Goal: Transaction & Acquisition: Purchase product/service

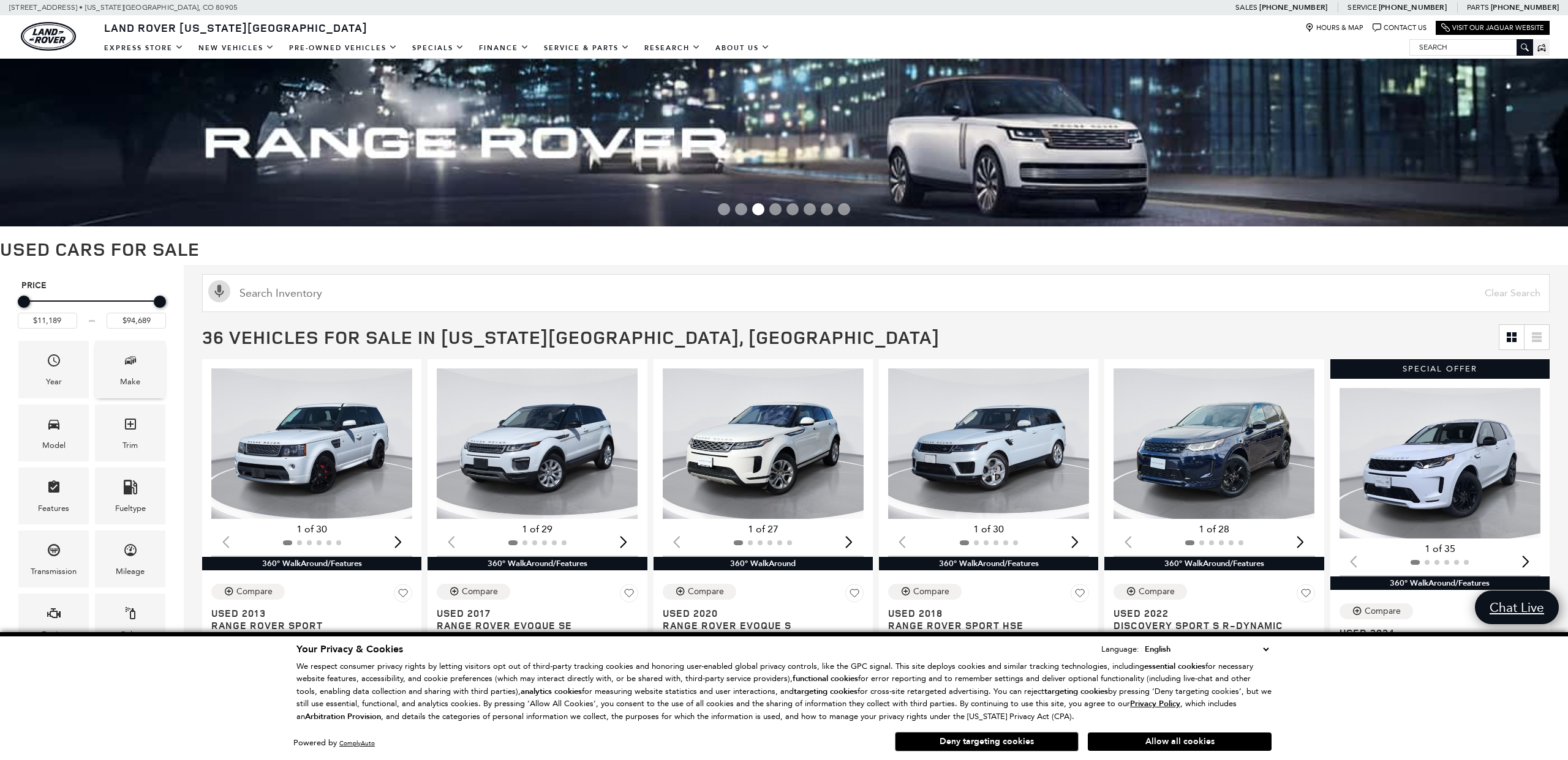
click at [128, 358] on icon "Make" at bounding box center [130, 360] width 6 height 6
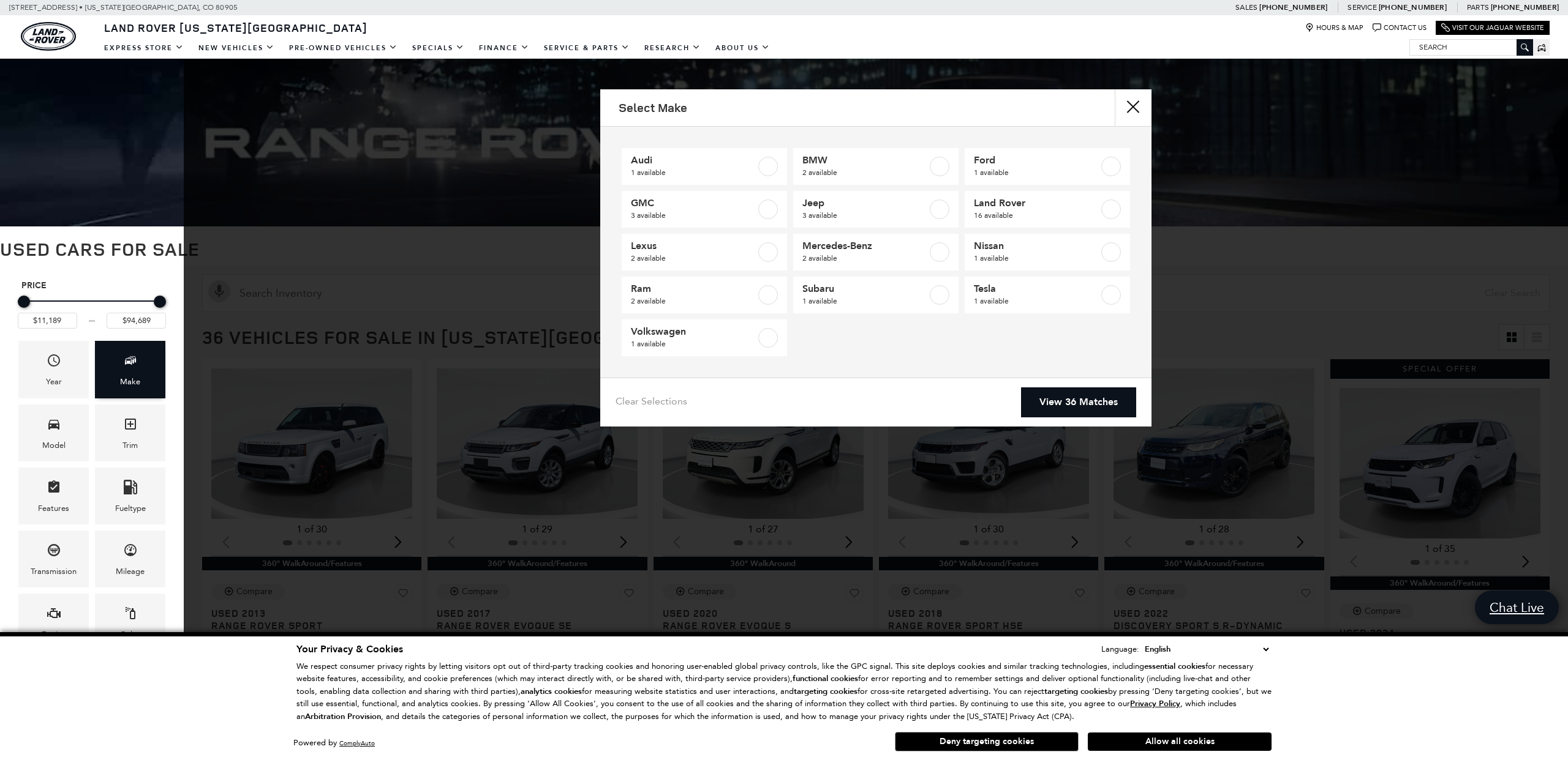
scroll to position [3, 0]
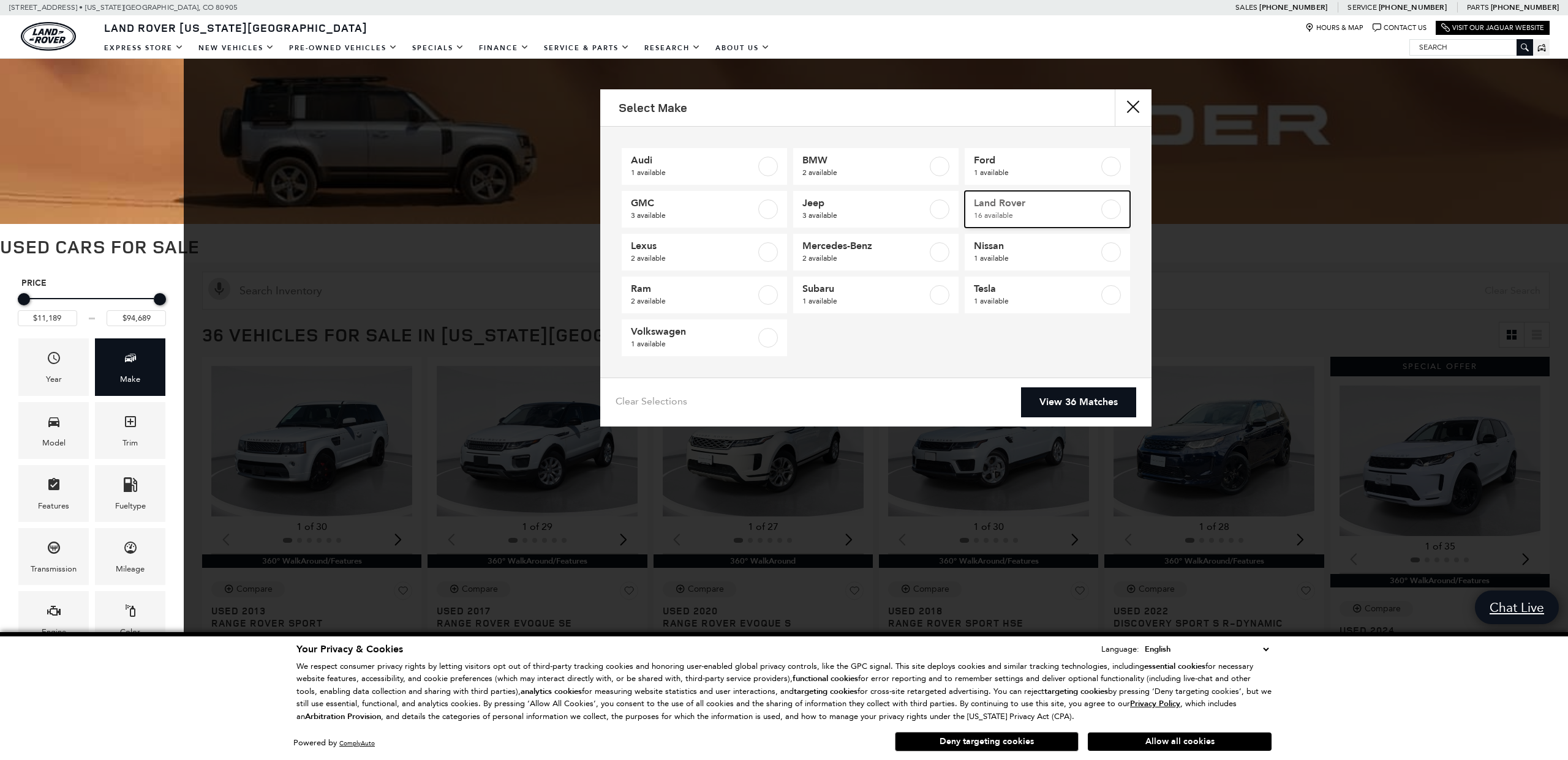
click at [1111, 210] on label at bounding box center [1111, 209] width 19 height 19
type input "$17,684"
checkbox input "true"
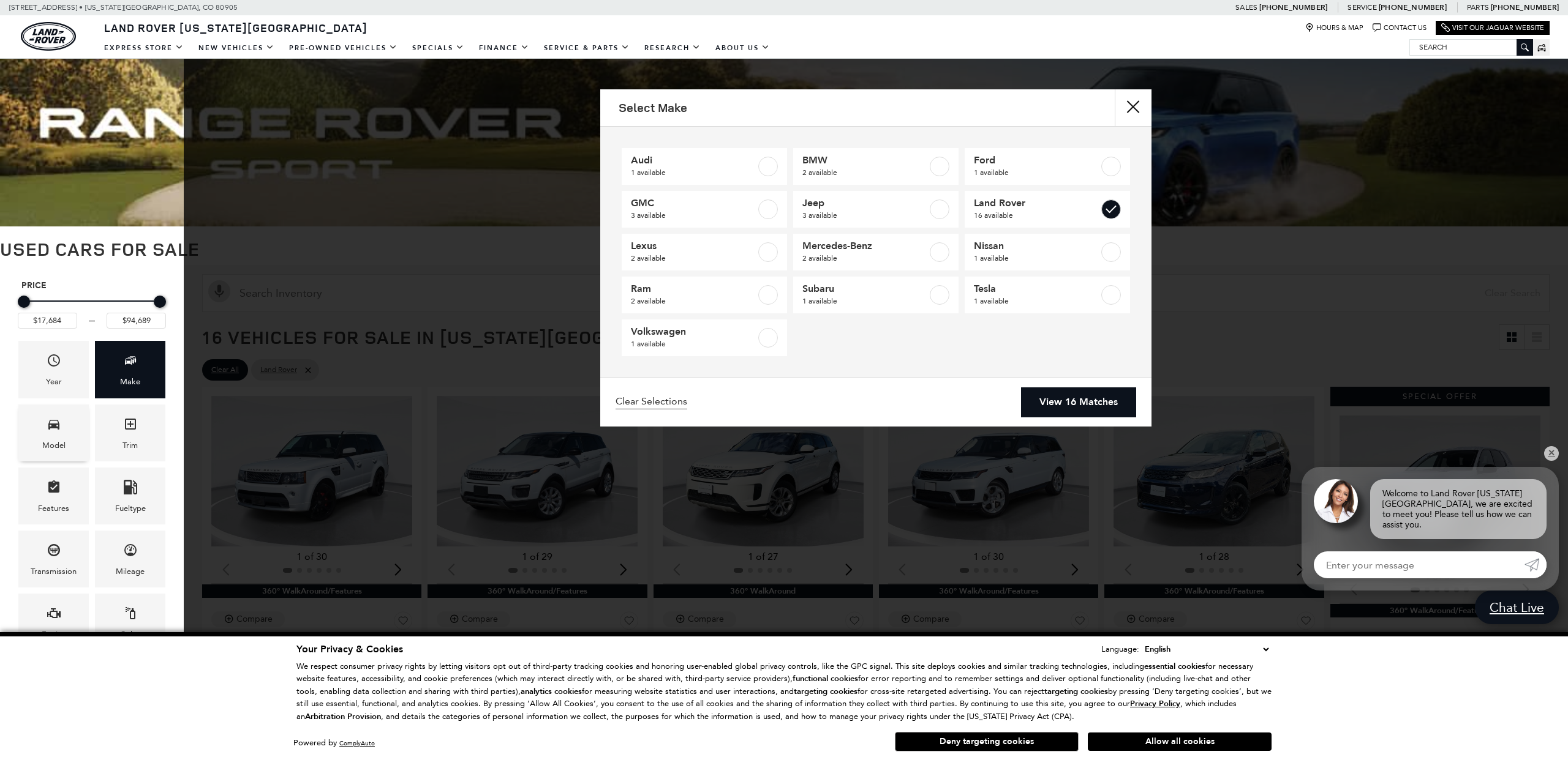
click at [57, 434] on span "Model" at bounding box center [53, 427] width 14 height 25
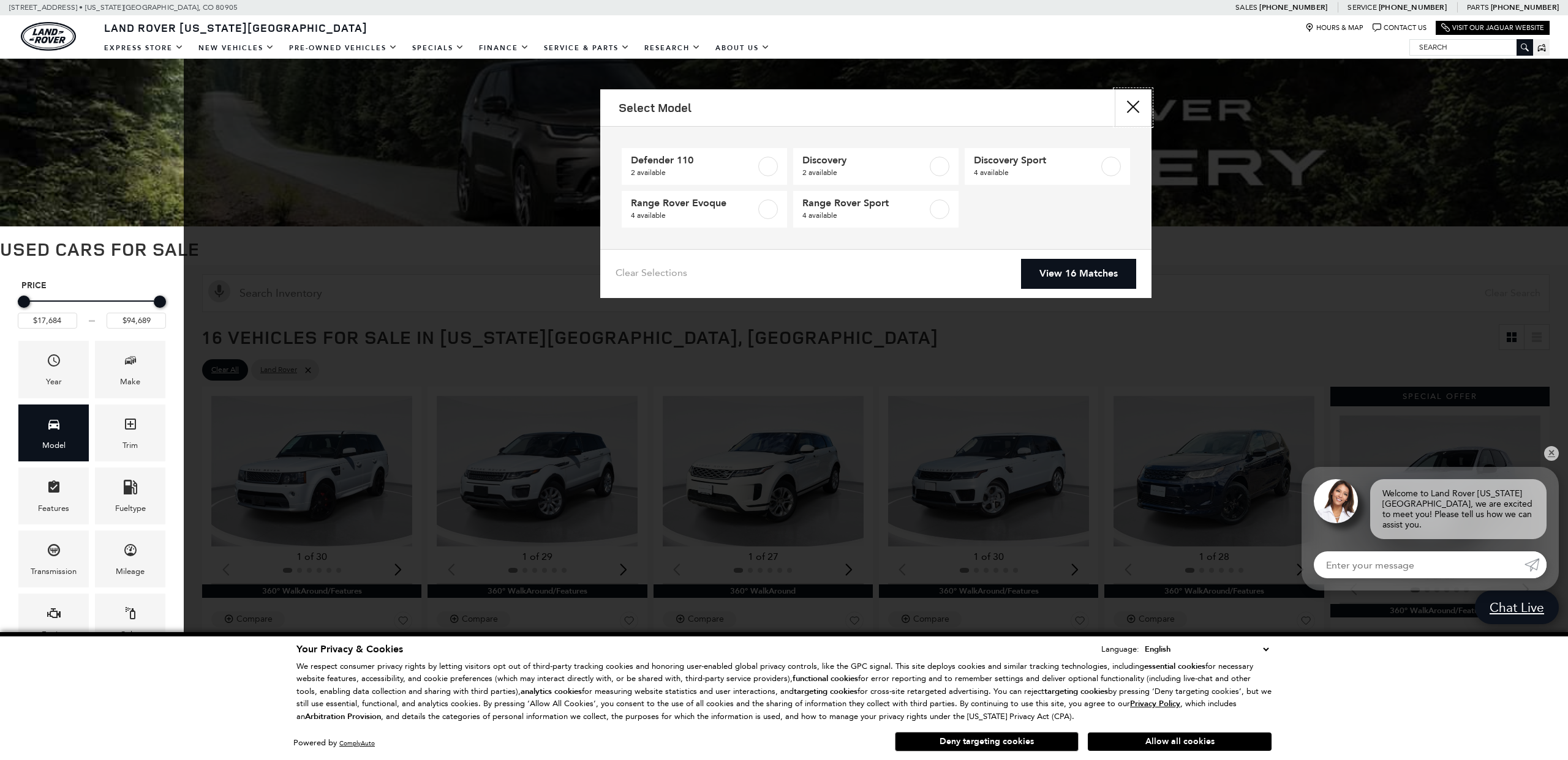
click at [1128, 107] on button "close" at bounding box center [1133, 108] width 37 height 37
